Goal: Answer question/provide support

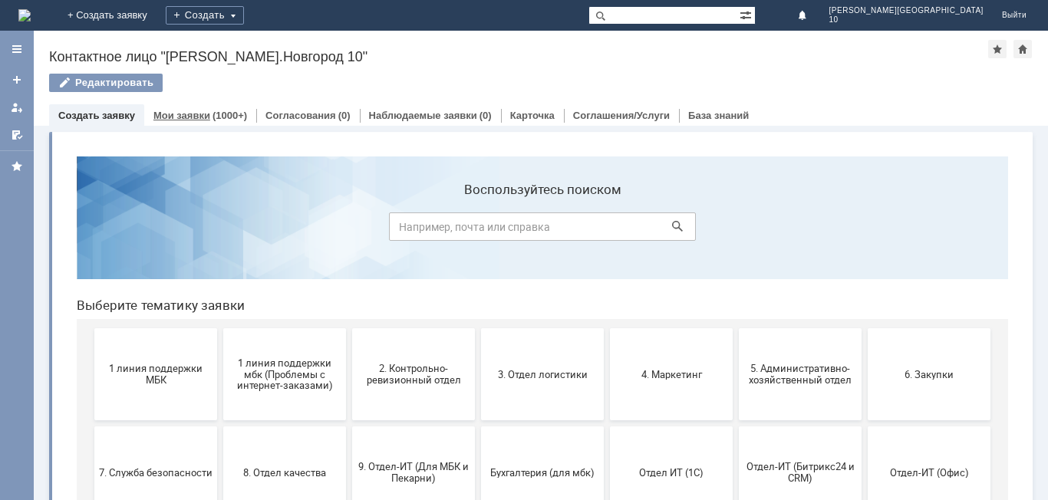
click at [178, 116] on link "Мои заявки" at bounding box center [181, 116] width 57 height 12
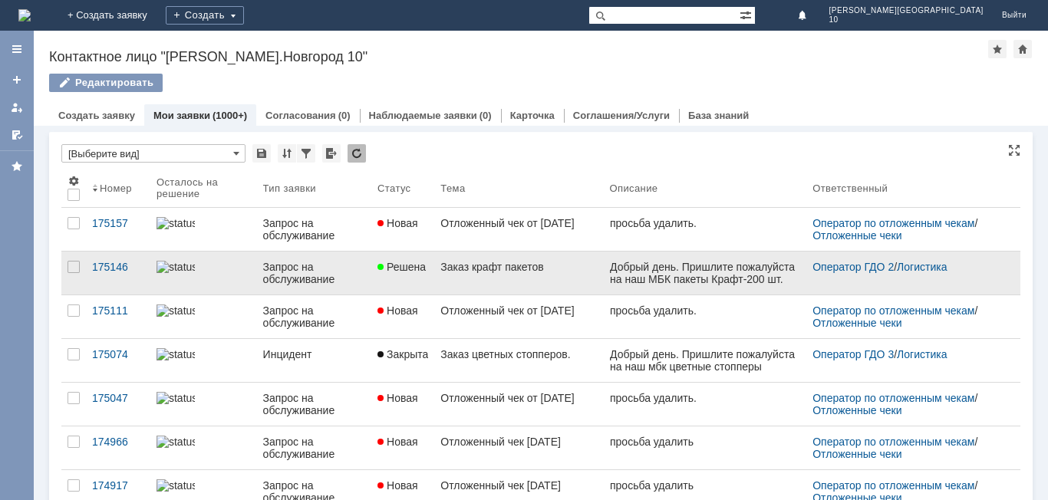
click at [492, 271] on div "Заказ крафт пакетов" at bounding box center [518, 267] width 156 height 12
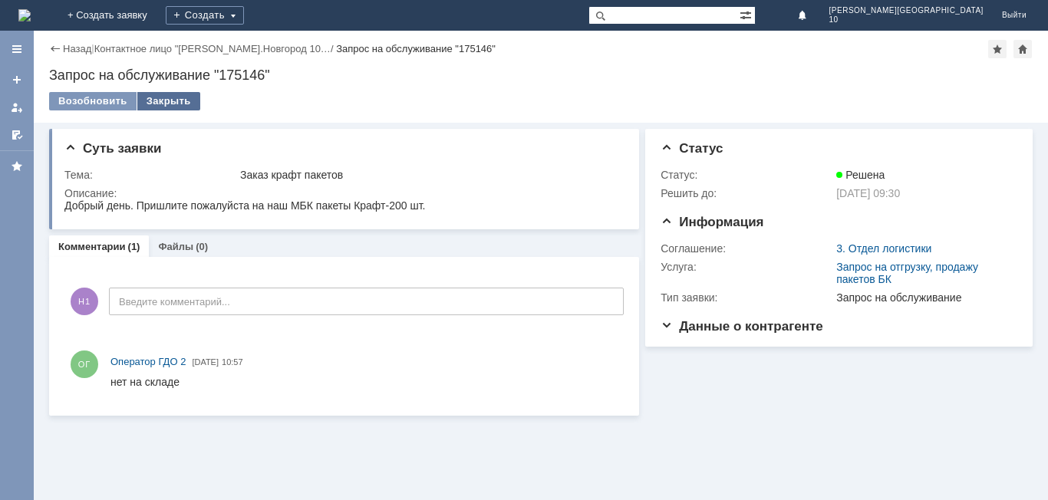
click at [151, 102] on div "Закрыть" at bounding box center [168, 101] width 63 height 18
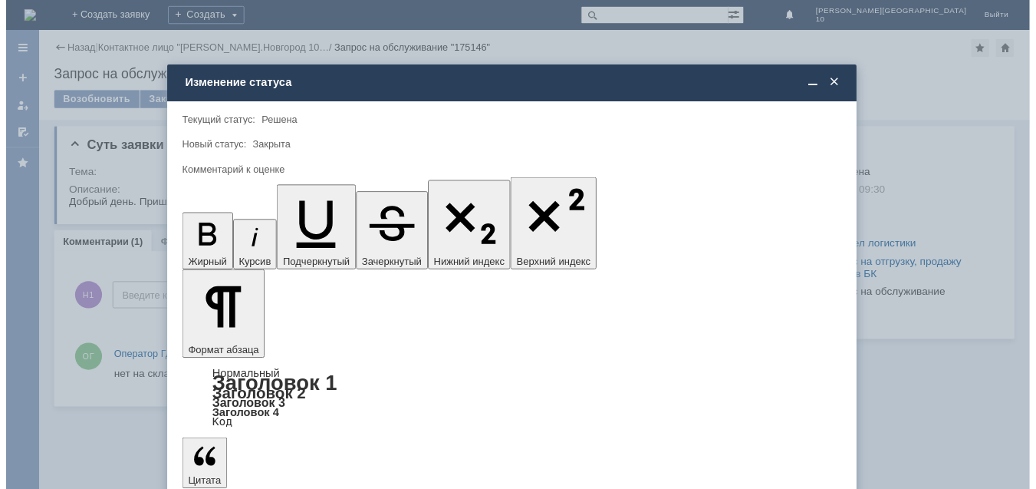
scroll to position [57, 0]
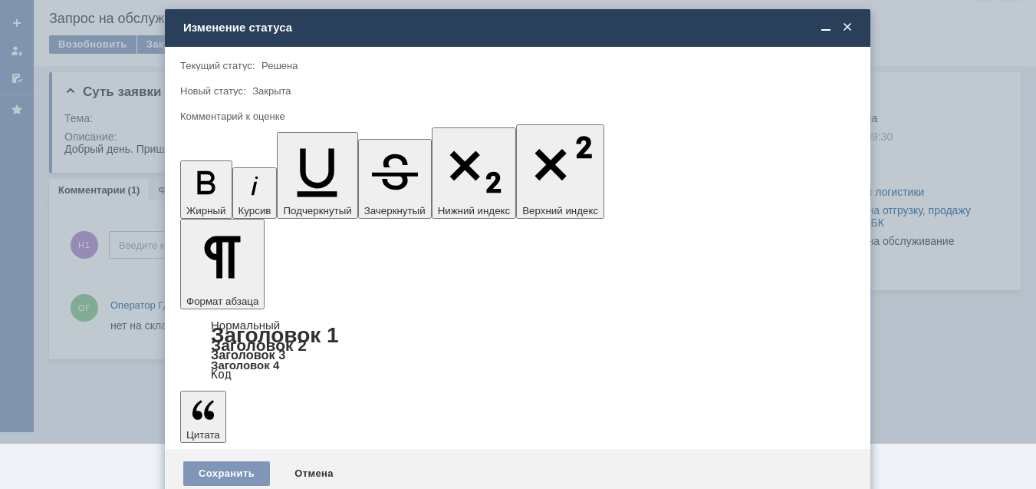
click at [246, 435] on div "4 - Хорошо" at bounding box center [518, 429] width 674 height 25
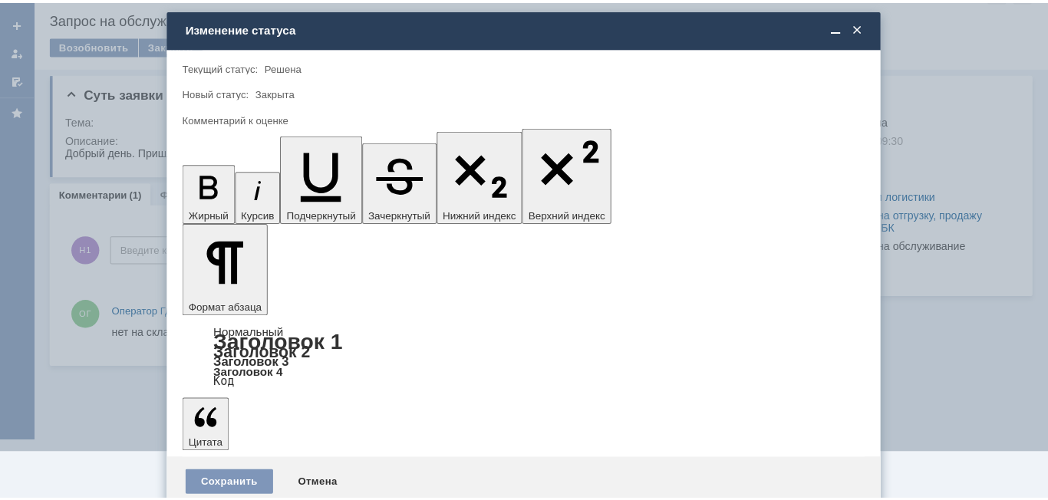
scroll to position [0, 0]
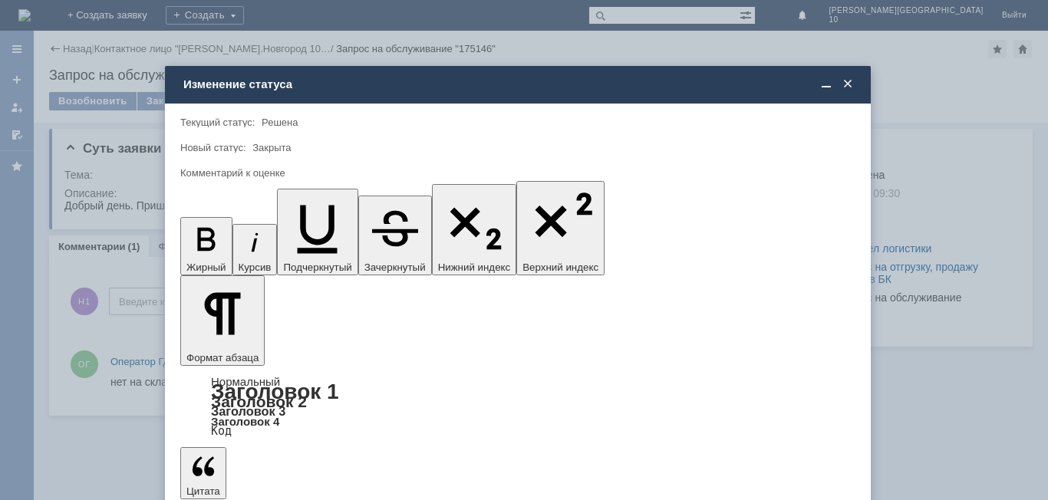
type input "4 - Хорошо"
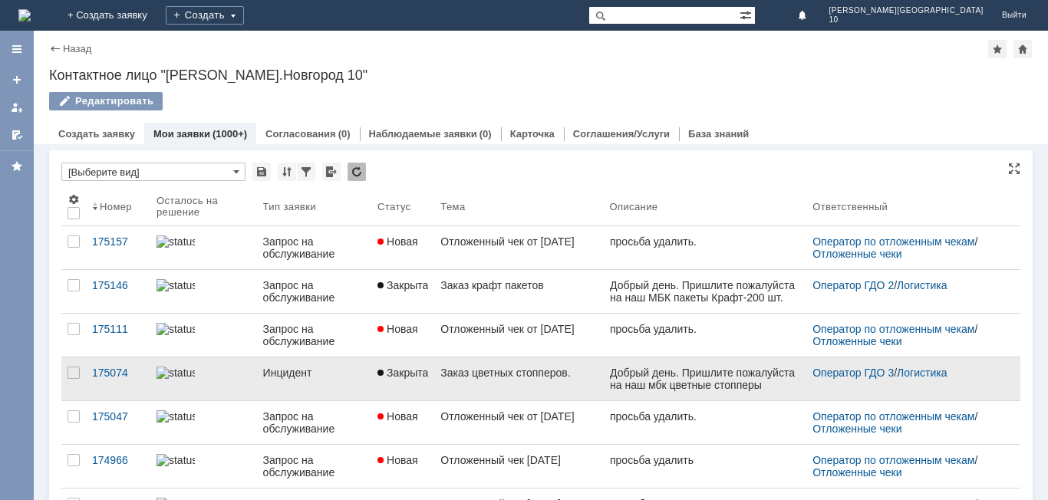
click at [542, 397] on link "Заказ цветных стопперов." at bounding box center [518, 378] width 169 height 43
